Goal: Task Accomplishment & Management: Manage account settings

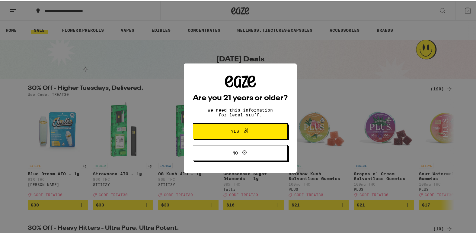
click at [240, 130] on span at bounding box center [245, 130] width 10 height 8
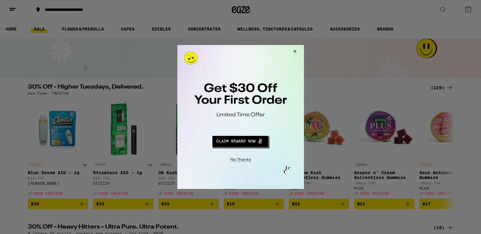
click at [295, 51] on button "Close Modal" at bounding box center [293, 52] width 16 height 15
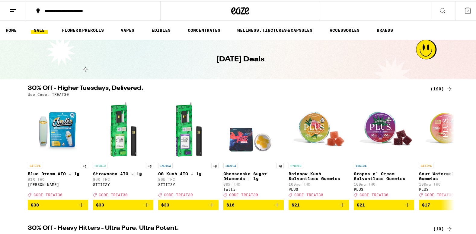
click at [13, 8] on line at bounding box center [13, 8] width 6 height 0
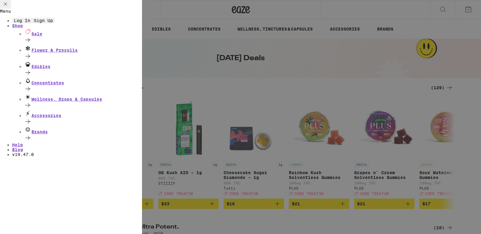
click at [30, 23] on span "Log In" at bounding box center [22, 20] width 16 height 5
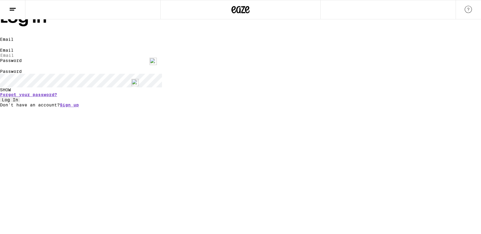
click at [56, 58] on input "Email" at bounding box center [28, 55] width 56 height 5
type input "[EMAIL_ADDRESS][DOMAIN_NAME]"
click at [18, 102] on span "Log In" at bounding box center [10, 99] width 16 height 5
